Goal: Task Accomplishment & Management: Complete application form

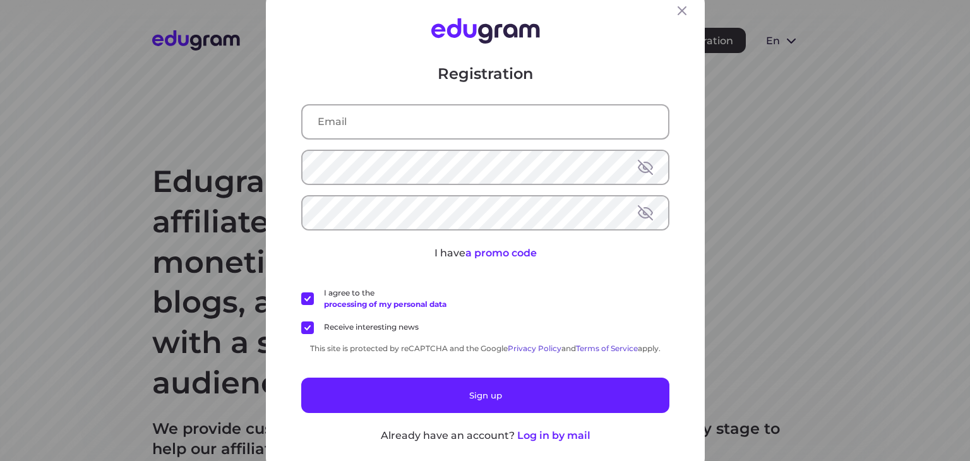
click at [420, 127] on input "text" at bounding box center [486, 121] width 366 height 33
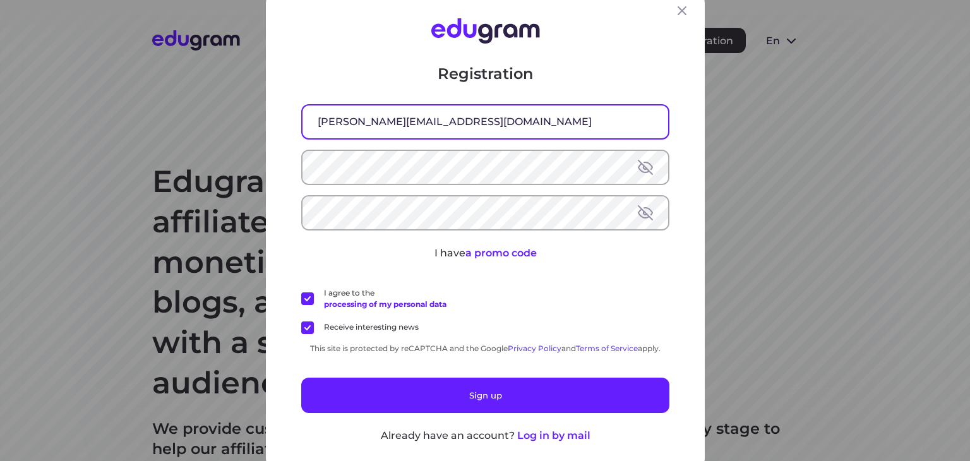
type input "ravichandra.vitw@gmail.com"
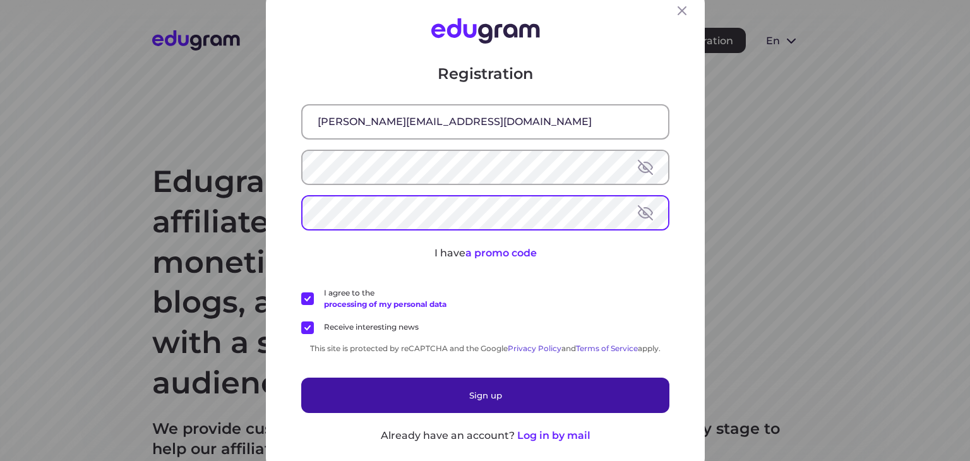
click at [481, 392] on button "Sign up" at bounding box center [485, 394] width 368 height 35
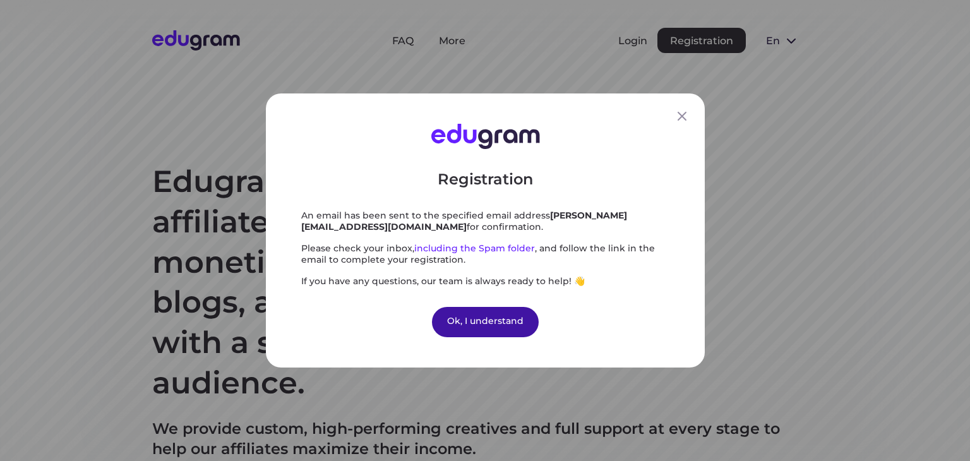
click at [488, 317] on div "Ok, I understand" at bounding box center [485, 322] width 107 height 30
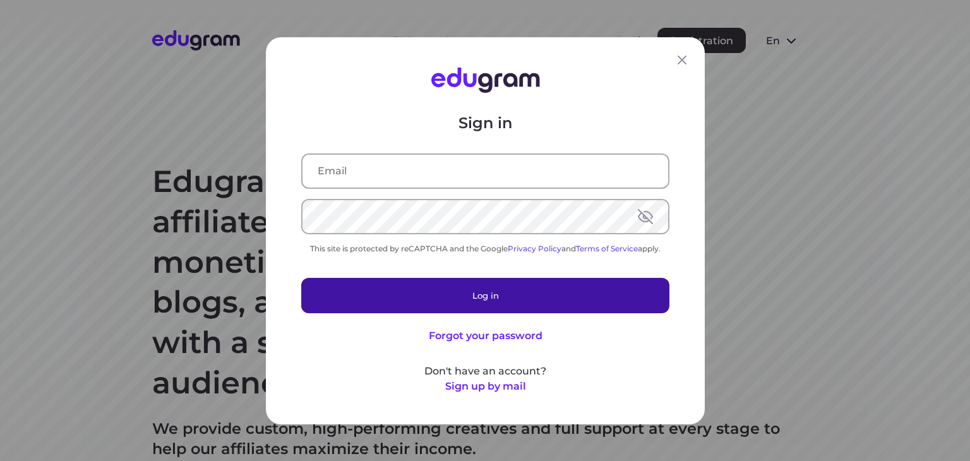
type input "[PERSON_NAME][EMAIL_ADDRESS][DOMAIN_NAME]"
click at [422, 298] on button "Log in" at bounding box center [485, 294] width 368 height 35
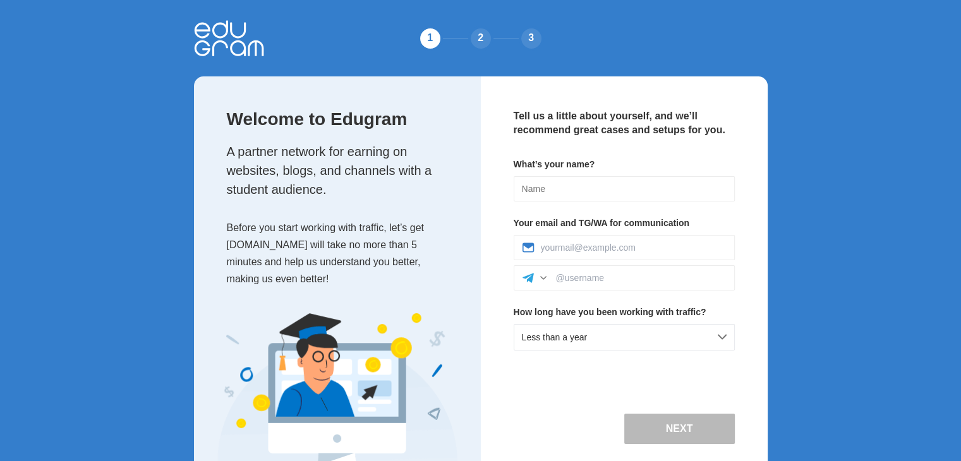
scroll to position [36, 0]
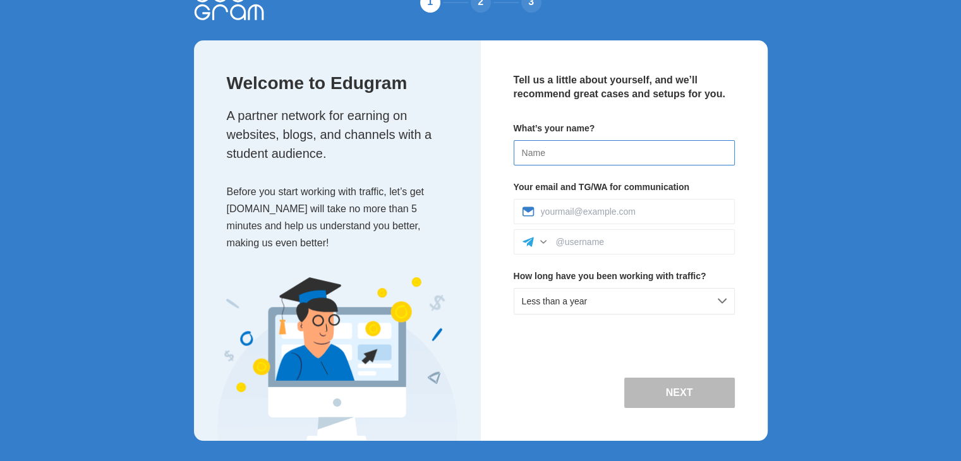
click at [591, 154] on input at bounding box center [624, 152] width 221 height 25
type input "ravi"
type input "ravichandra.vitw@gmail.com"
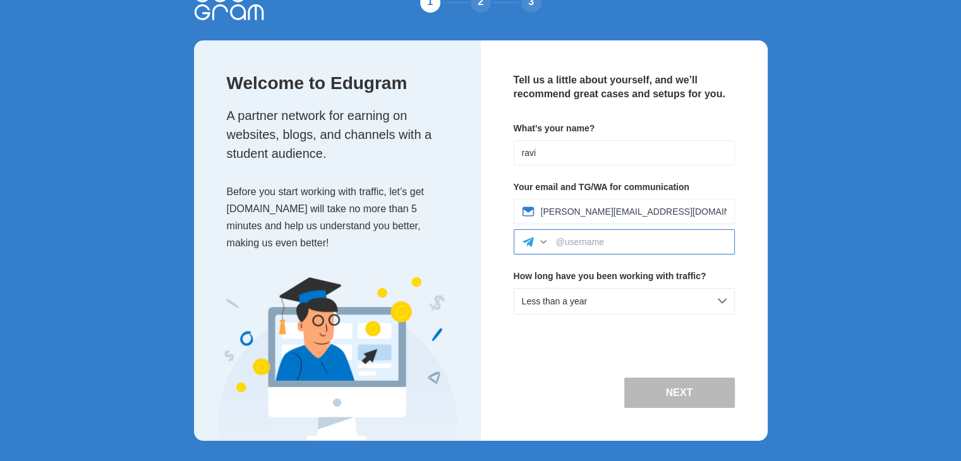
click at [606, 239] on input at bounding box center [641, 242] width 171 height 10
click at [543, 246] on div at bounding box center [543, 242] width 13 height 13
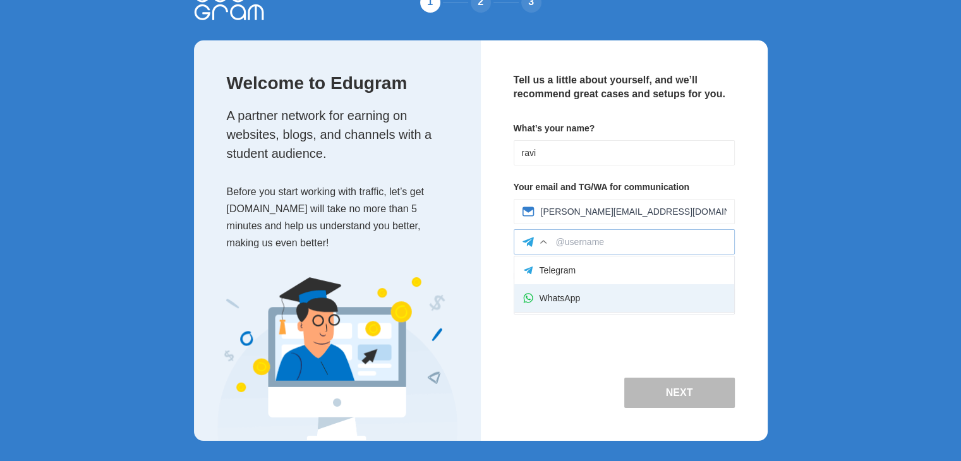
click at [555, 301] on div "WhatsApp" at bounding box center [624, 298] width 220 height 28
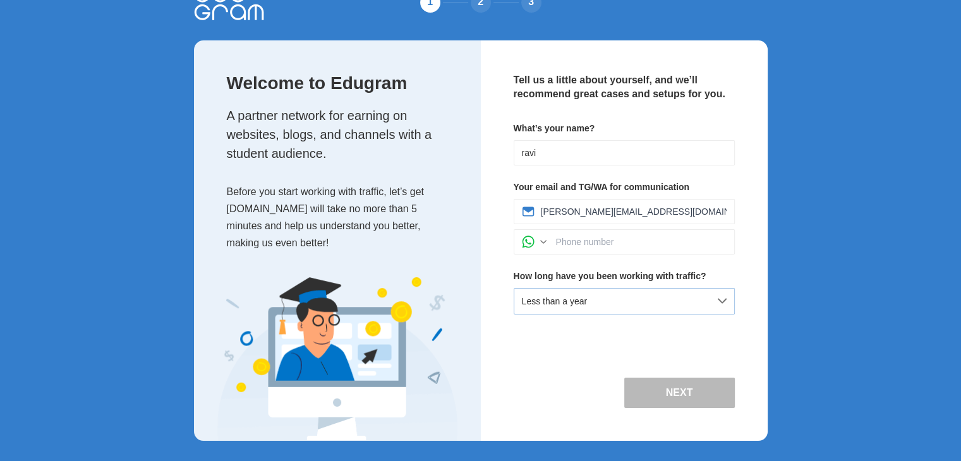
click at [673, 299] on div "Less than a year" at bounding box center [624, 301] width 221 height 27
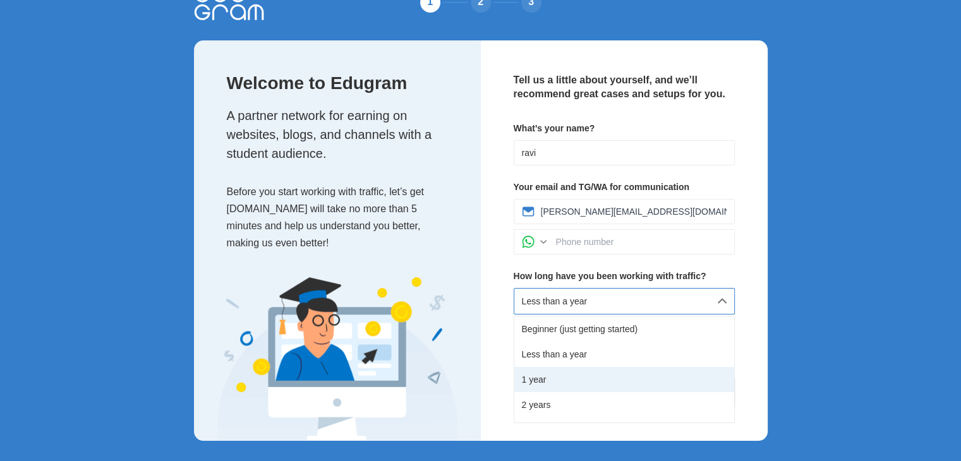
click at [549, 377] on div "1 year" at bounding box center [624, 379] width 220 height 25
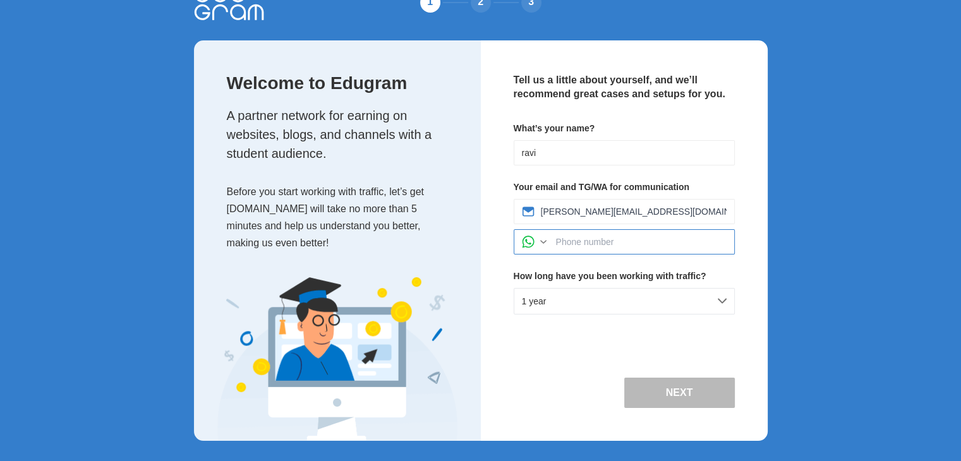
click at [590, 243] on input at bounding box center [641, 242] width 171 height 10
type input "9435951546"
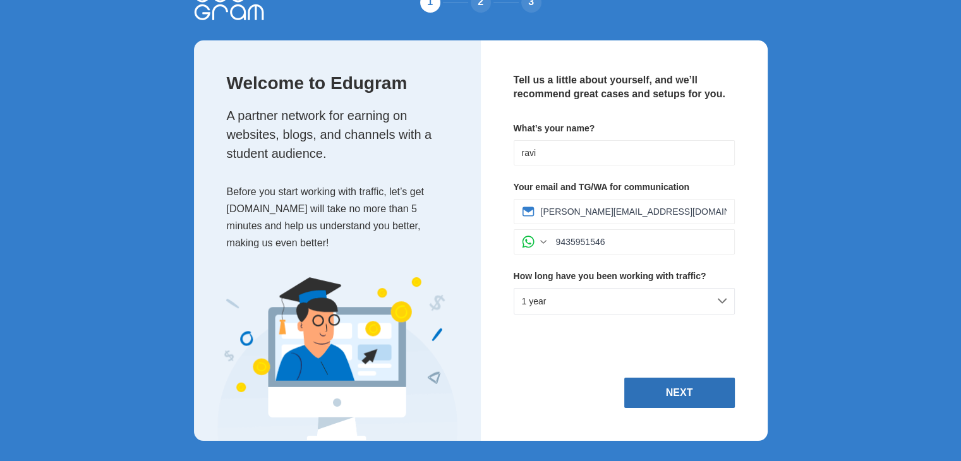
click at [685, 401] on button "Next" at bounding box center [679, 393] width 111 height 30
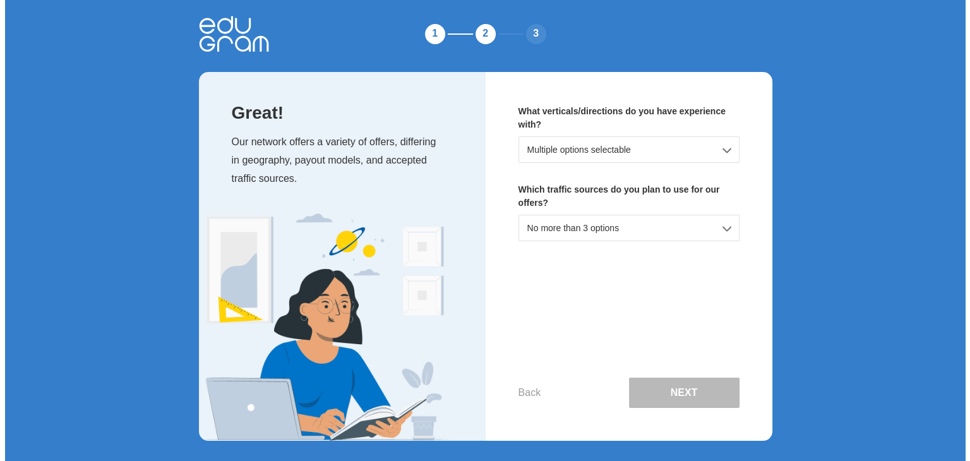
scroll to position [0, 0]
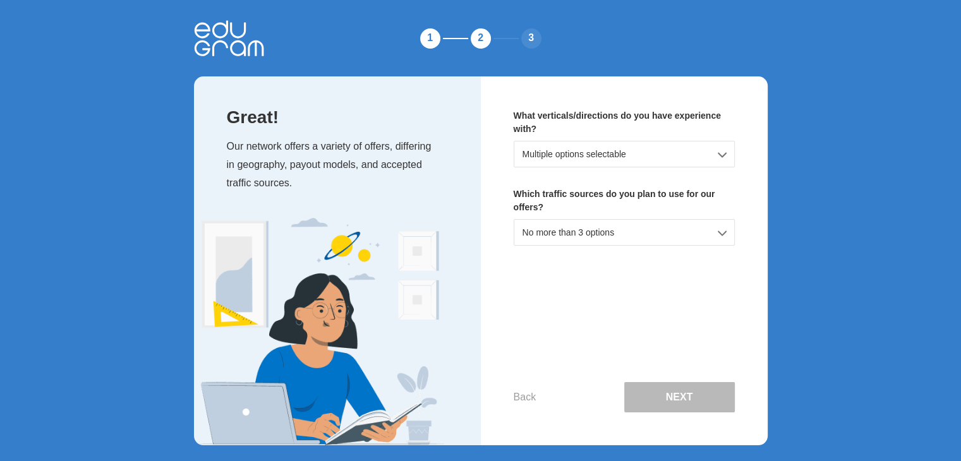
click at [574, 159] on div "Multiple options selectable" at bounding box center [624, 154] width 221 height 27
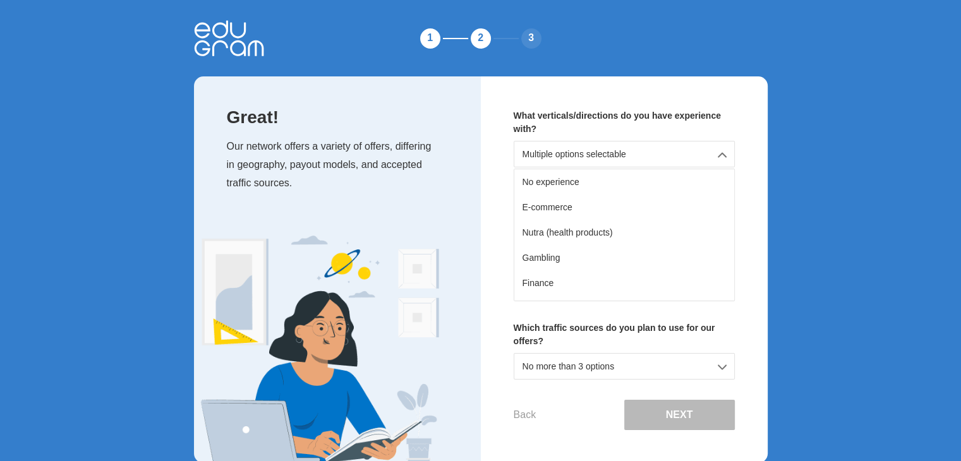
click at [574, 159] on div "Multiple options selectable" at bounding box center [624, 154] width 221 height 27
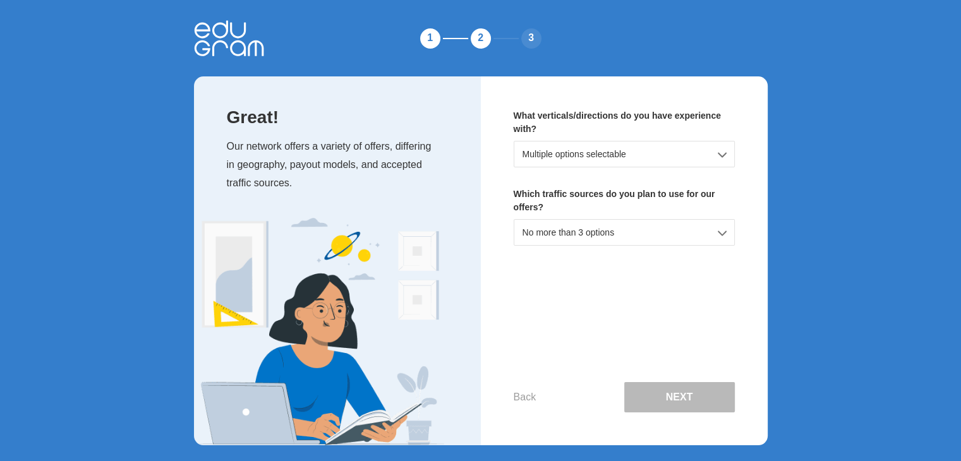
click at [723, 155] on div "Multiple options selectable" at bounding box center [624, 154] width 221 height 27
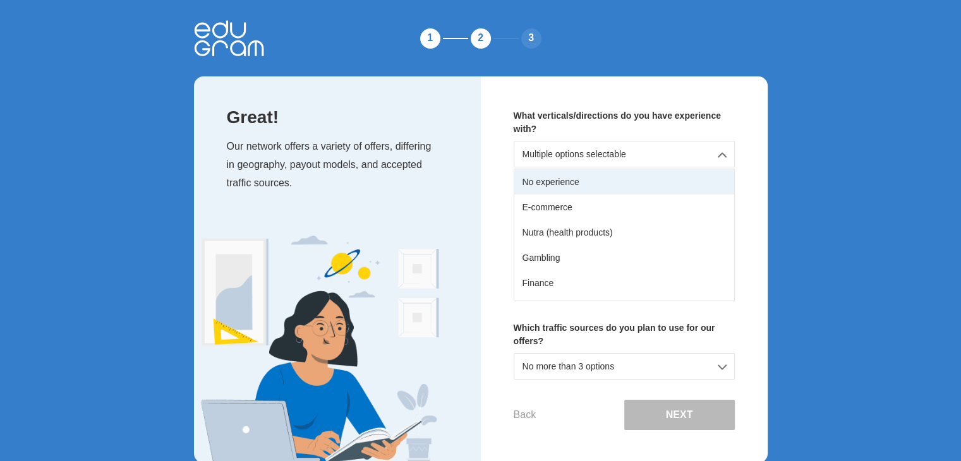
click at [647, 174] on div "No experience" at bounding box center [624, 181] width 220 height 25
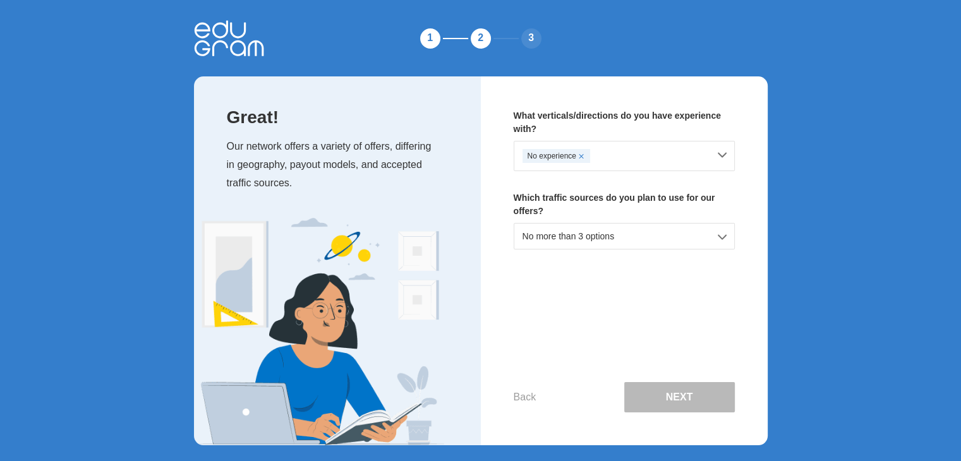
click at [667, 233] on div "No more than 3 options" at bounding box center [624, 236] width 221 height 27
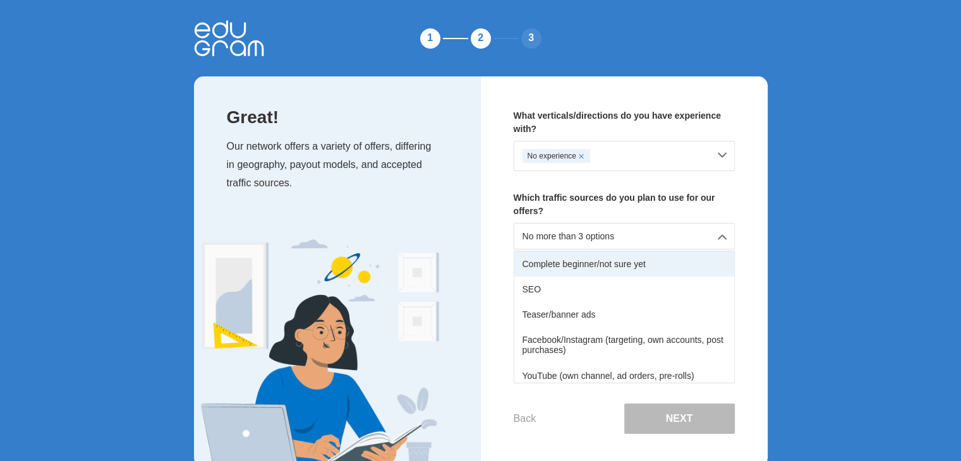
click at [570, 264] on div "Complete beginner/not sure yet" at bounding box center [624, 263] width 220 height 25
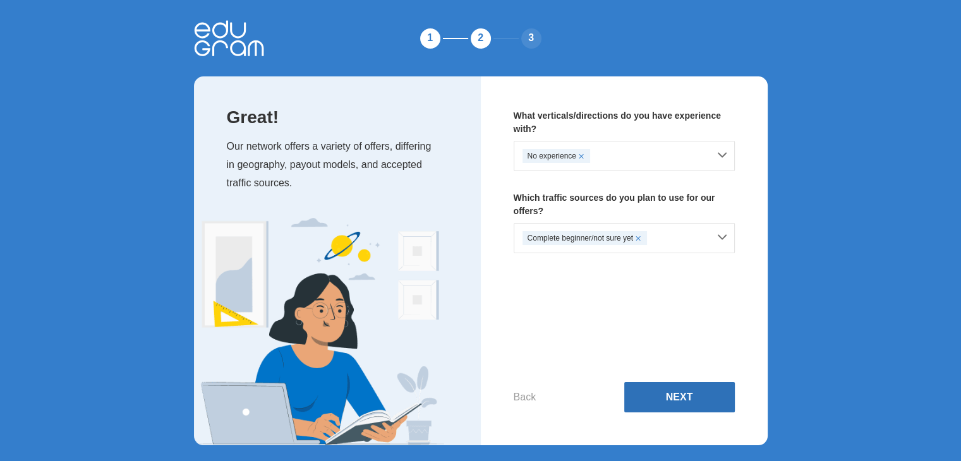
click at [667, 397] on button "Next" at bounding box center [679, 397] width 111 height 30
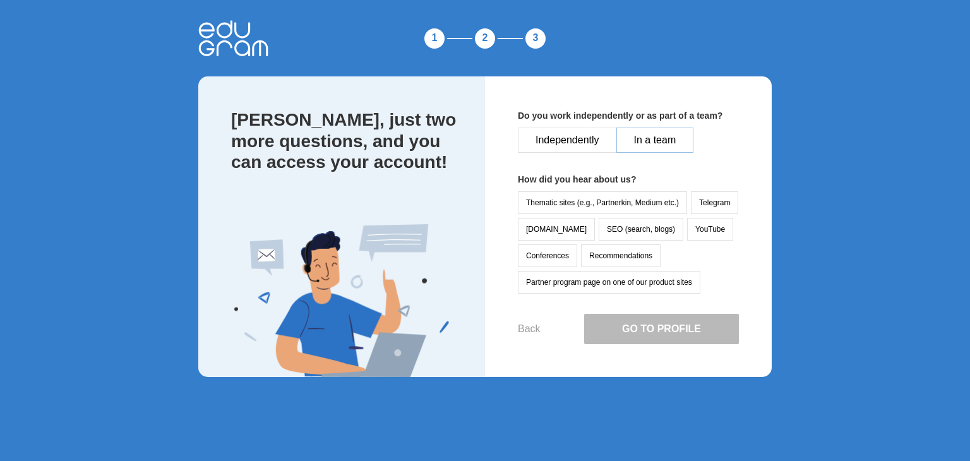
click at [654, 135] on button "In a team" at bounding box center [656, 140] width 78 height 25
click at [656, 202] on button "Thematic sites (e.g., Partnerkin, Medium etc.)" at bounding box center [602, 202] width 169 height 23
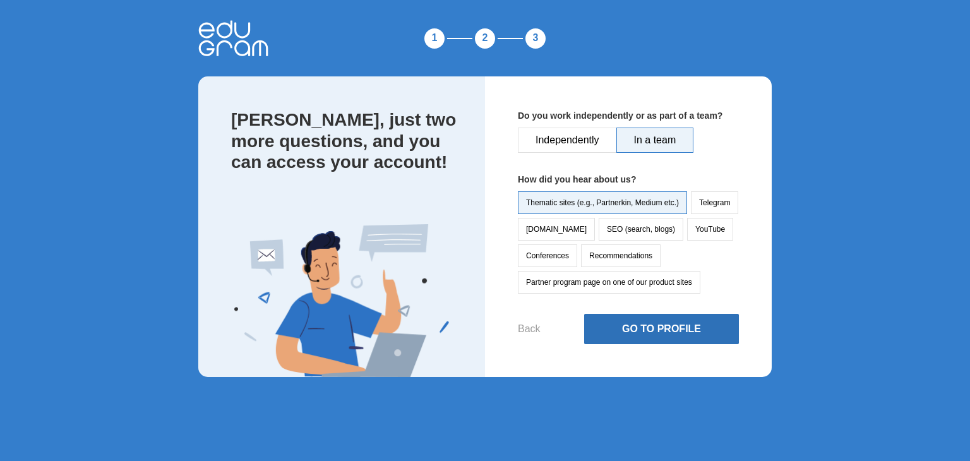
click at [659, 332] on button "Go to Profile" at bounding box center [661, 329] width 155 height 30
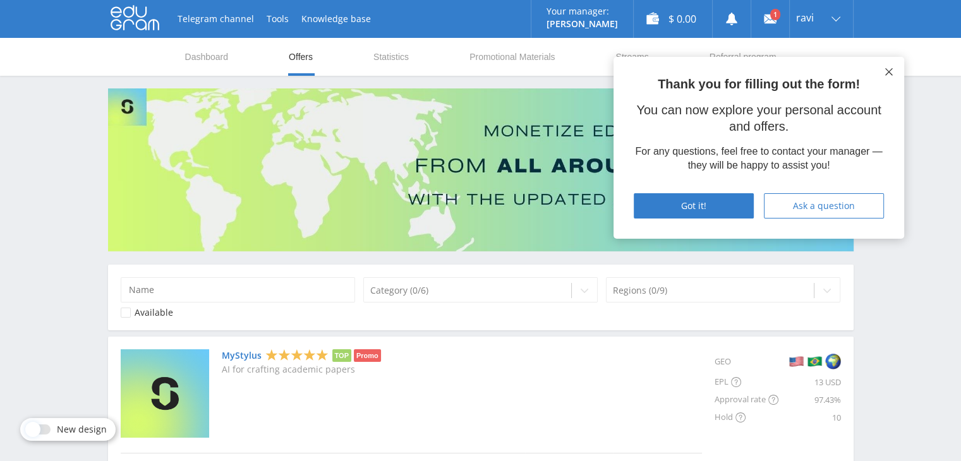
click at [885, 72] on icon at bounding box center [889, 72] width 8 height 8
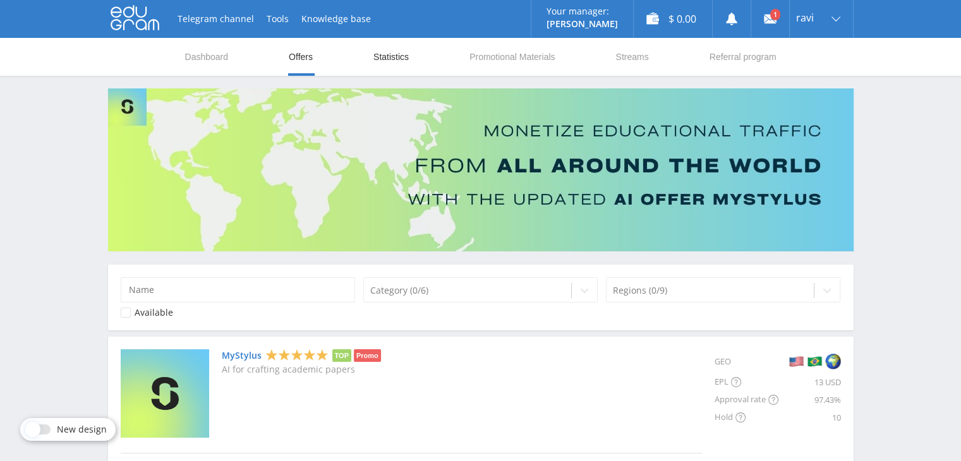
click at [373, 57] on link "Statistics" at bounding box center [391, 57] width 38 height 38
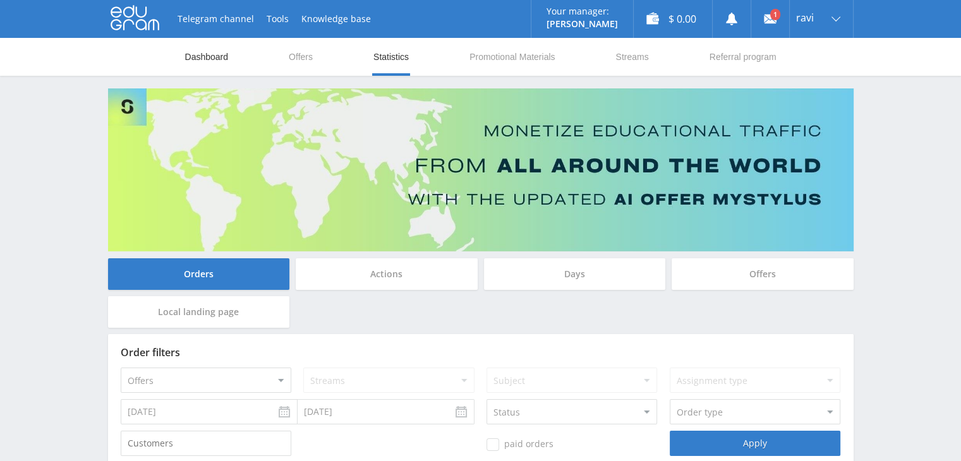
click at [215, 65] on link "Dashboard" at bounding box center [207, 57] width 46 height 38
